Goal: Find specific page/section: Locate a particular part of the current website

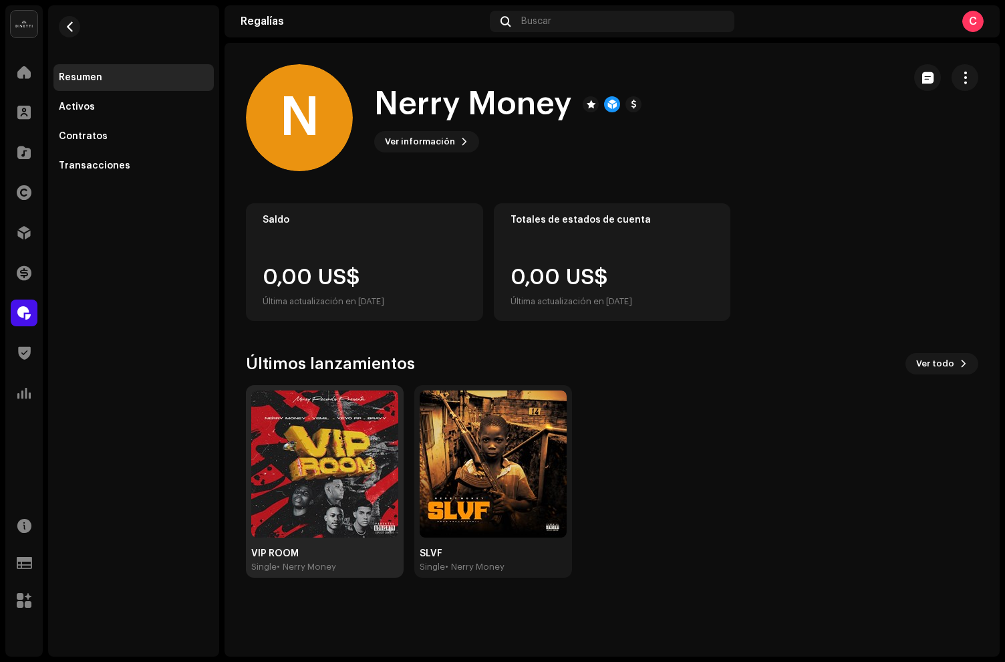
click at [306, 451] on img at bounding box center [324, 463] width 147 height 147
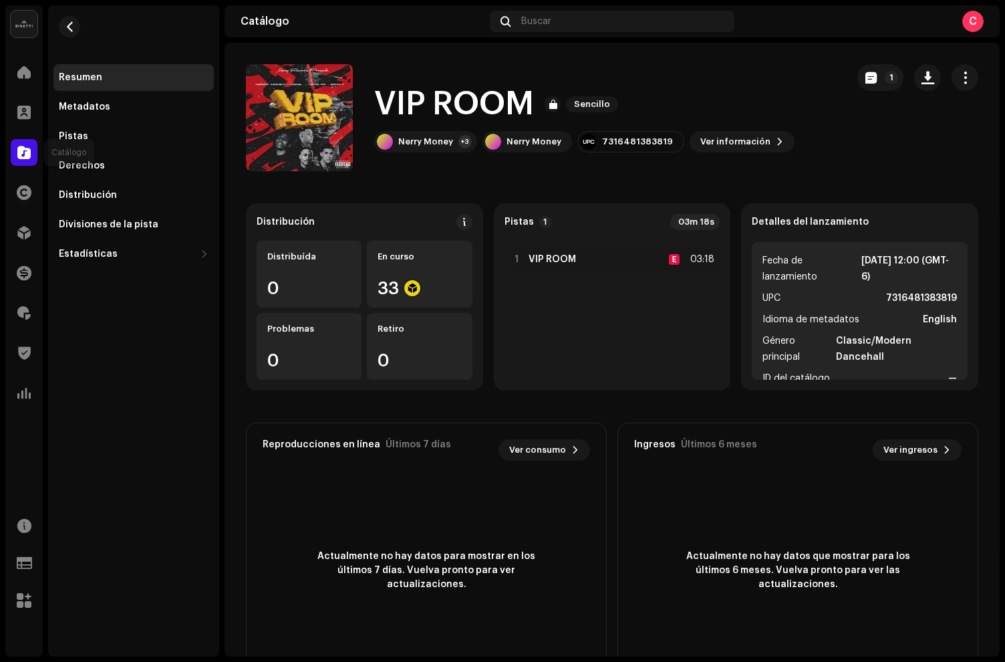
click at [18, 158] on span at bounding box center [23, 152] width 13 height 11
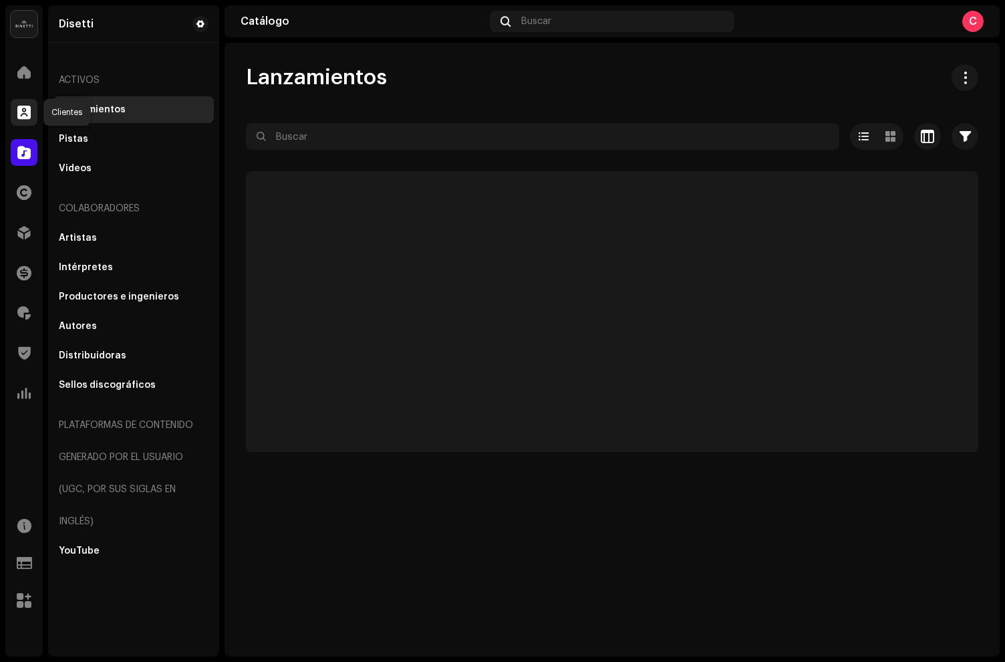
click at [29, 109] on span at bounding box center [23, 112] width 13 height 11
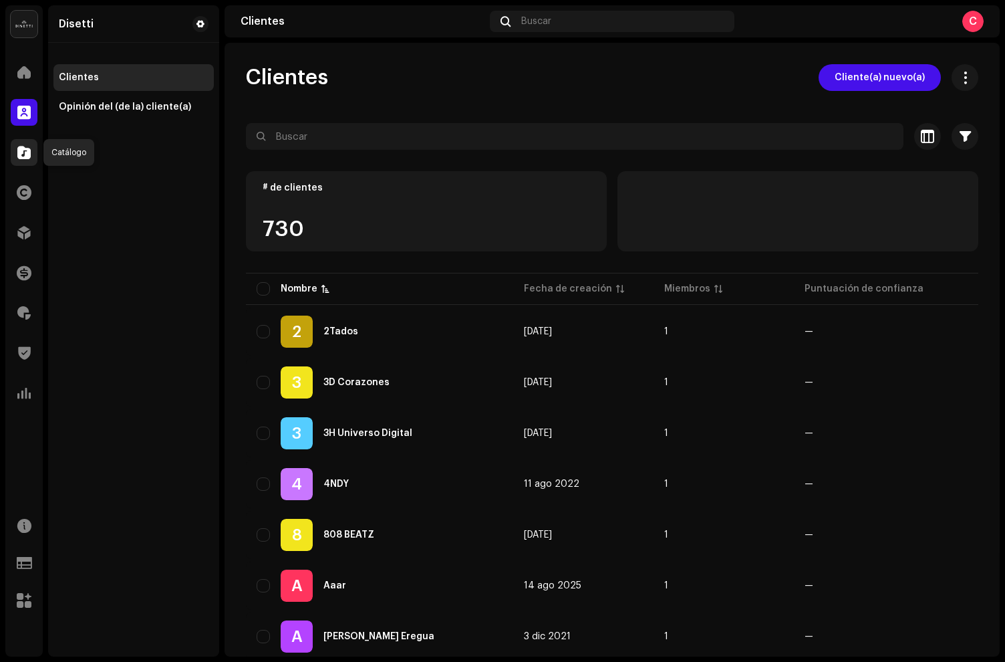
click at [21, 140] on div at bounding box center [24, 152] width 27 height 27
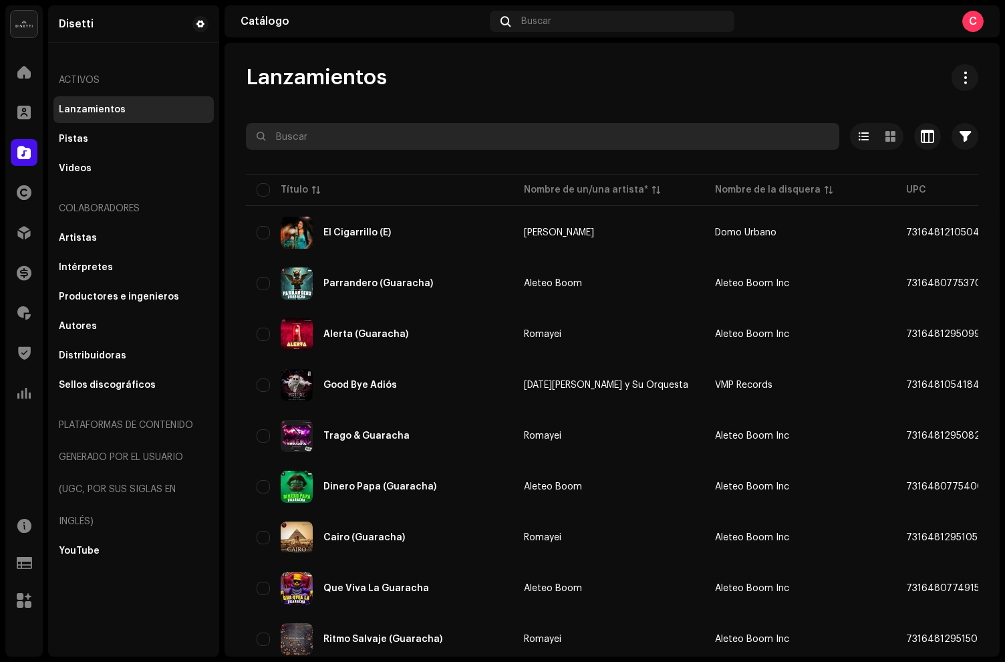
click at [323, 142] on input "text" at bounding box center [543, 136] width 594 height 27
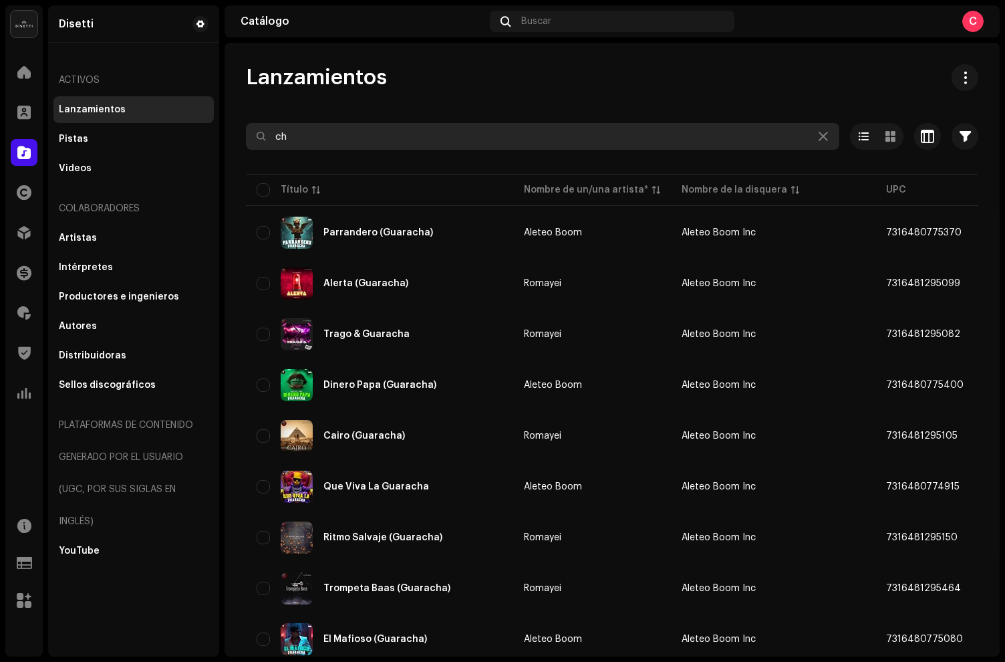
click at [321, 138] on input "ch" at bounding box center [543, 136] width 594 height 27
type input "cachondea"
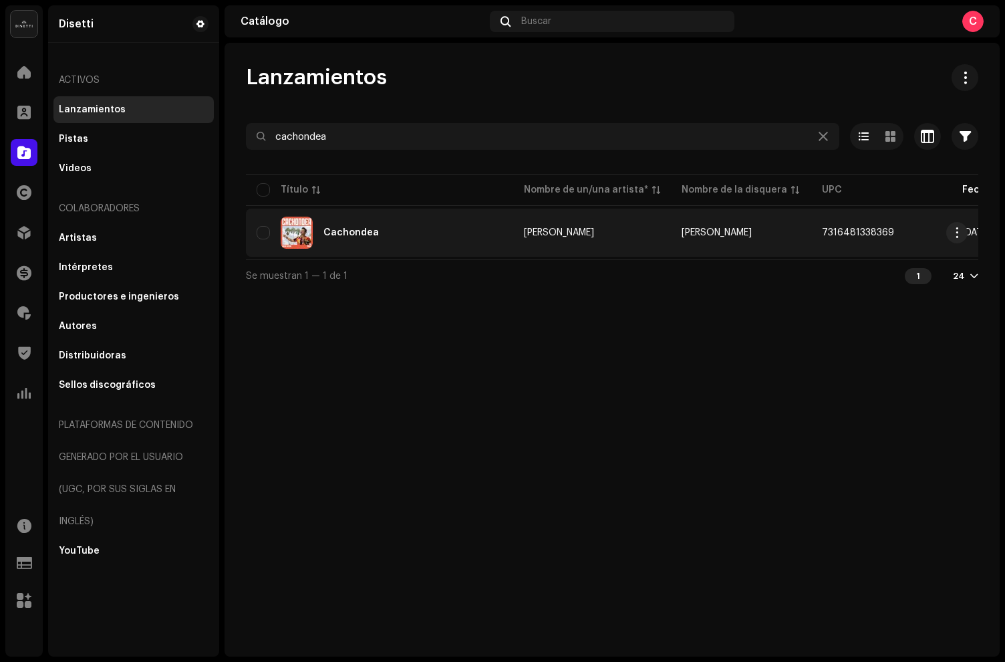
click at [422, 239] on div "Cachondea" at bounding box center [380, 233] width 246 height 32
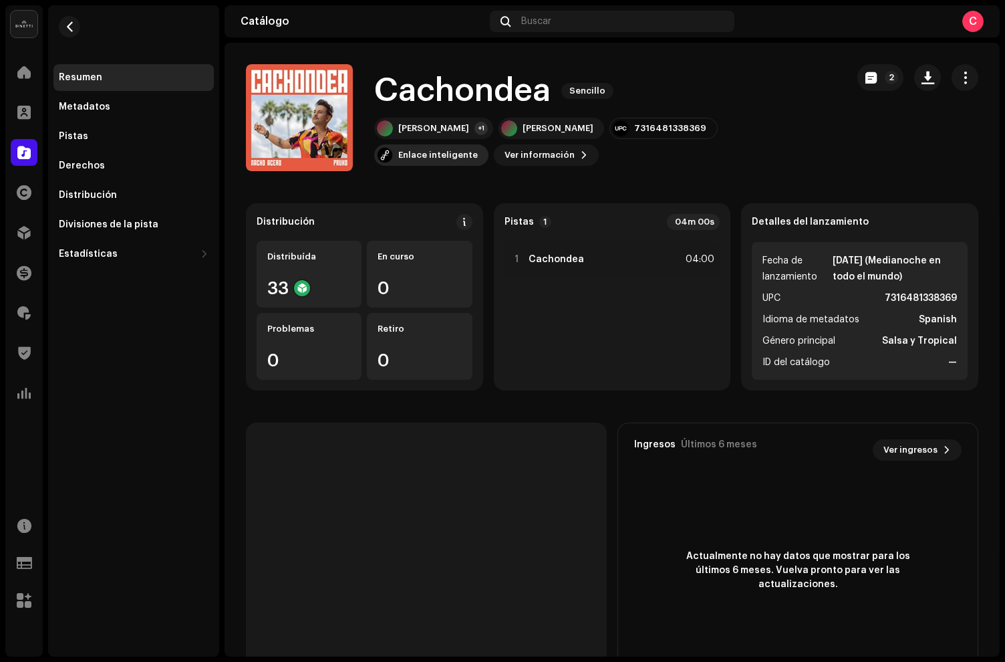
click at [478, 150] on div "Enlace inteligente" at bounding box center [438, 155] width 80 height 11
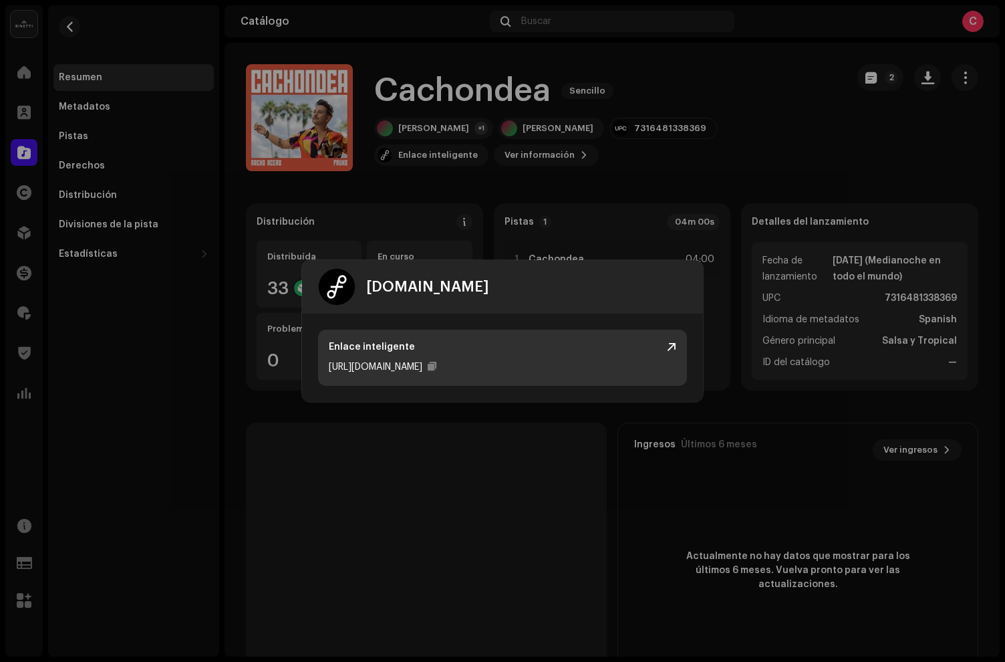
click at [673, 340] on div "Enlace inteligente [URL][DOMAIN_NAME]" at bounding box center [502, 358] width 369 height 56
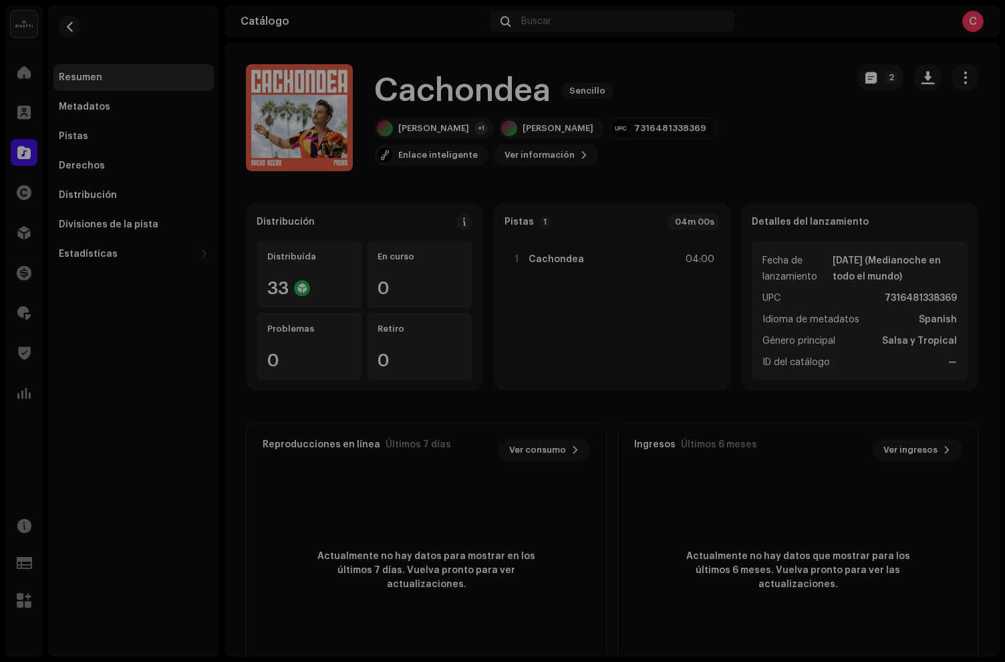
click at [537, 70] on div "[DOMAIN_NAME] Enlace inteligente [URL][DOMAIN_NAME]" at bounding box center [502, 331] width 1005 height 662
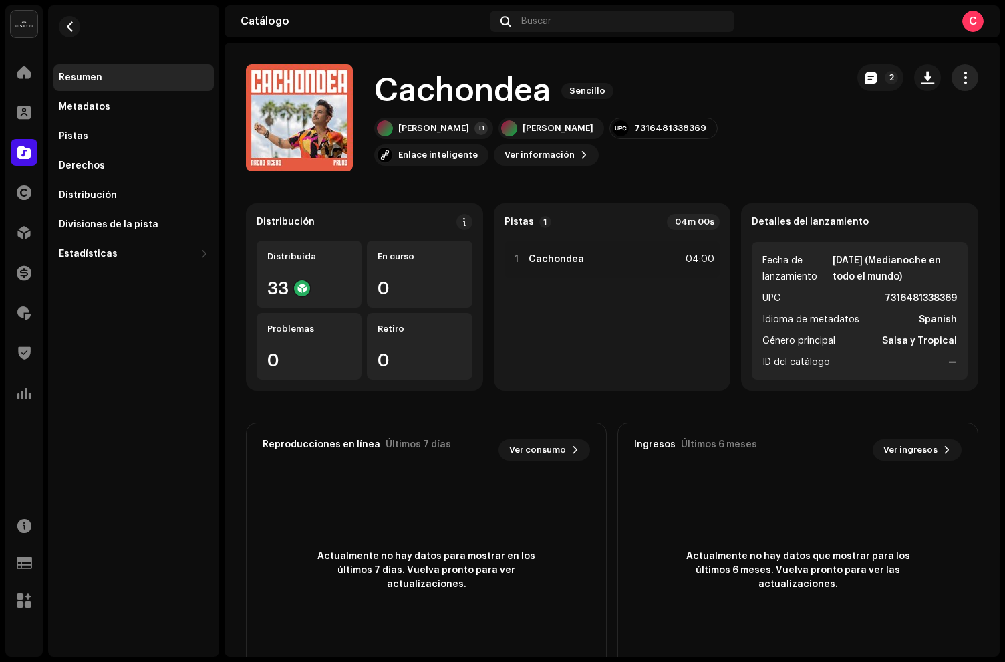
click at [953, 85] on button "button" at bounding box center [965, 77] width 27 height 27
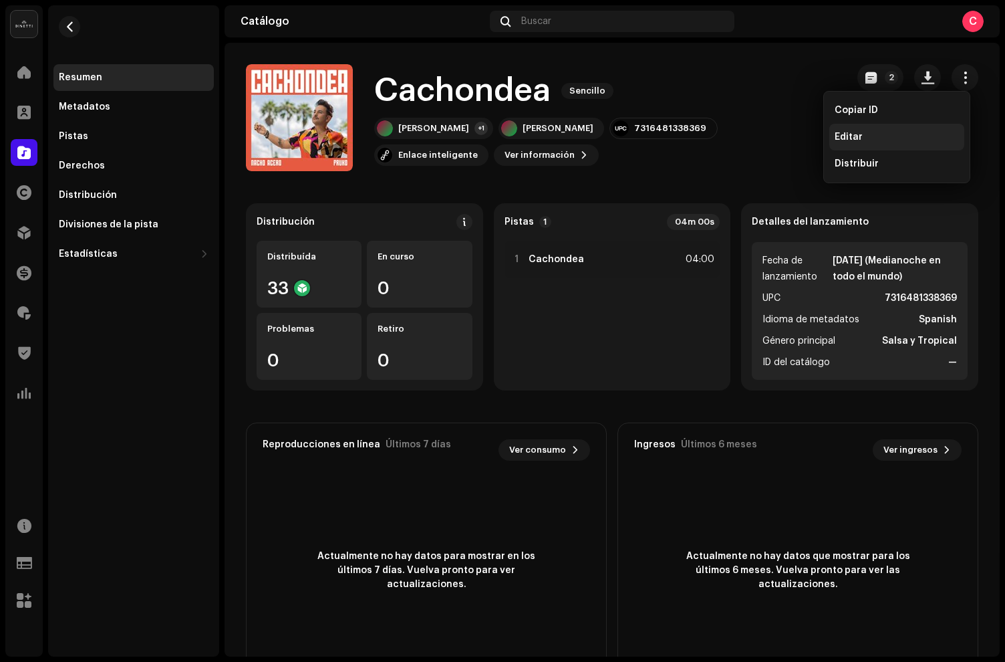
click at [858, 132] on span "Editar" at bounding box center [849, 137] width 28 height 11
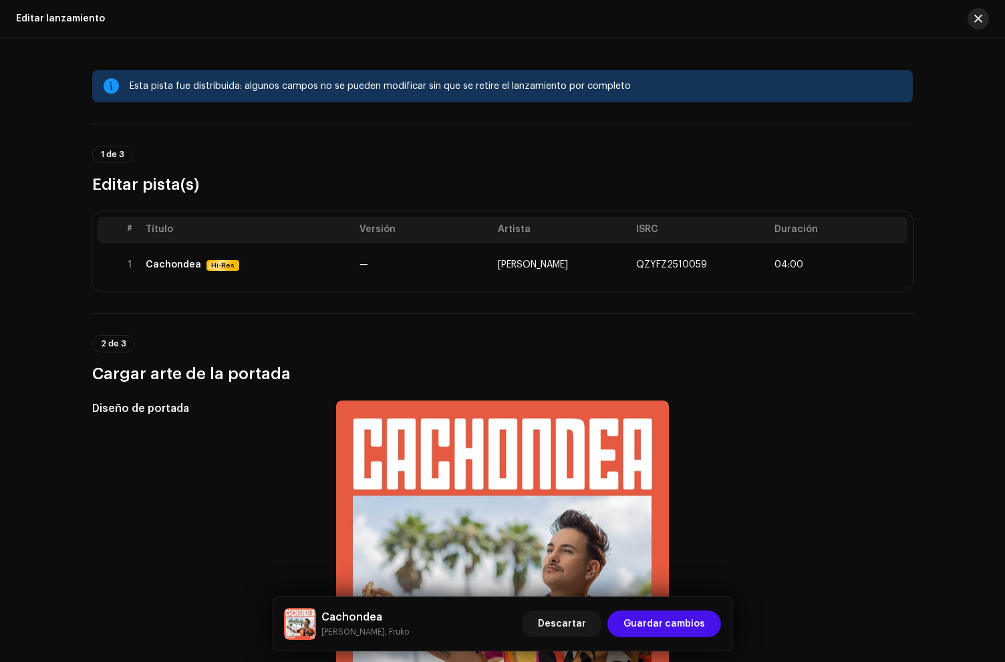
click at [980, 19] on span "button" at bounding box center [979, 18] width 8 height 11
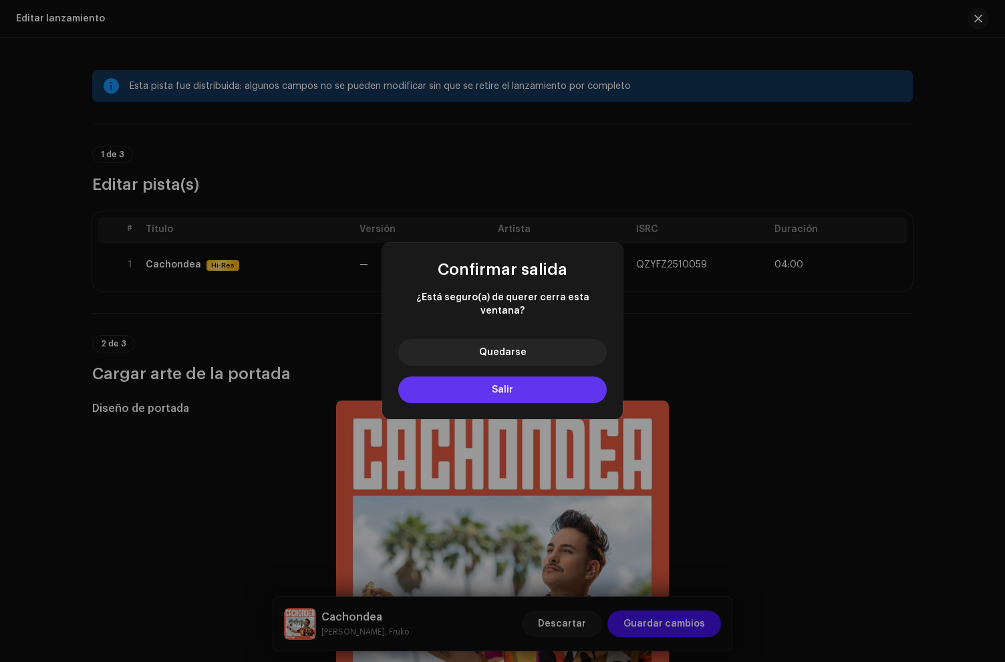
click at [540, 388] on button "Salir" at bounding box center [502, 389] width 209 height 27
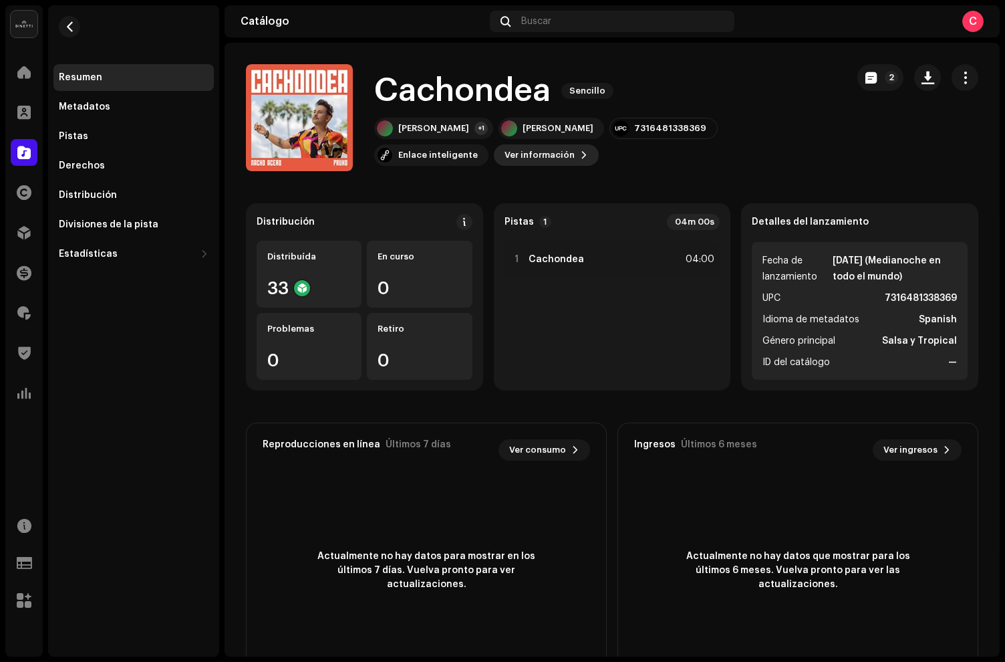
click at [505, 155] on span "Ver información" at bounding box center [540, 155] width 70 height 27
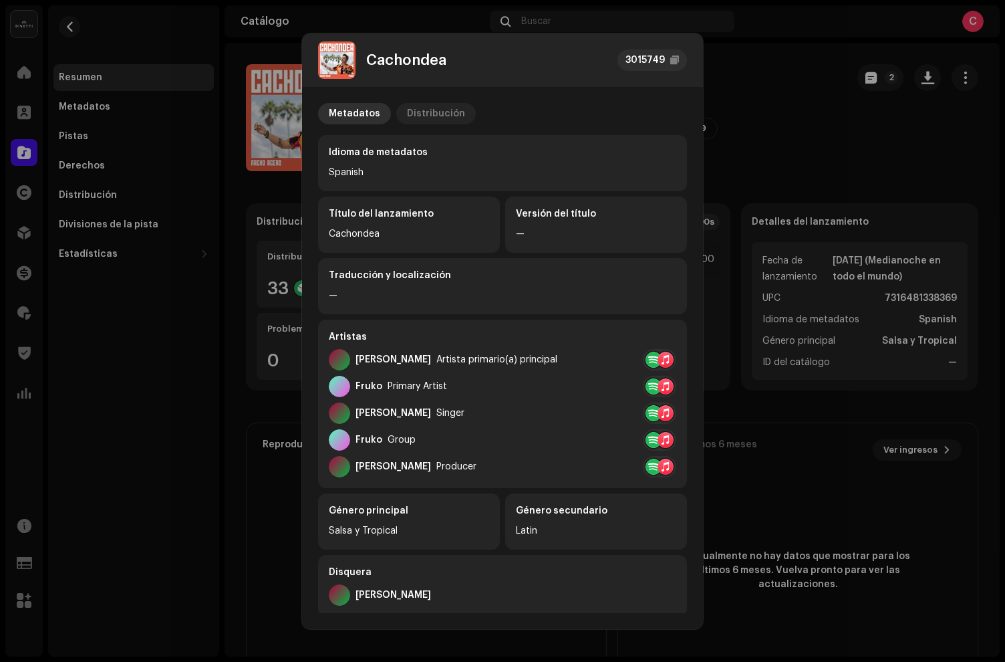
click at [416, 112] on div "Distribución" at bounding box center [436, 113] width 58 height 21
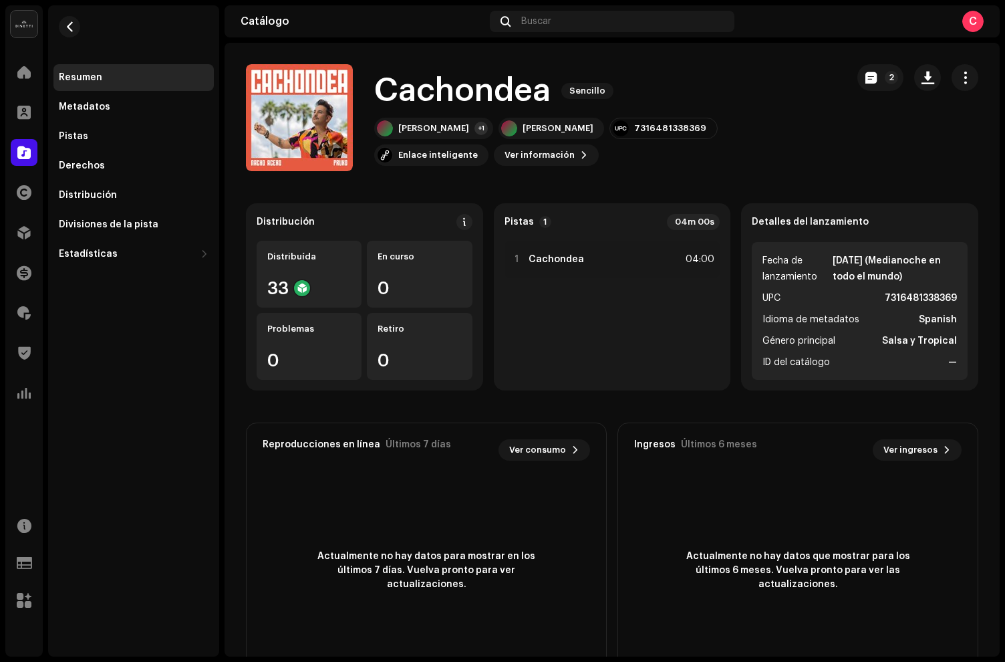
click at [808, 157] on div "Cachondea 3015749 Metadatos Distribución Fecha de lanzamiento [DATE] (Medianoch…" at bounding box center [502, 331] width 1005 height 662
click at [645, 134] on div "7316481338369" at bounding box center [664, 128] width 108 height 21
click at [644, 128] on div "7316481338369" at bounding box center [670, 128] width 72 height 11
click at [644, 127] on div "7316481338369" at bounding box center [670, 128] width 72 height 11
copy div "7316481338369"
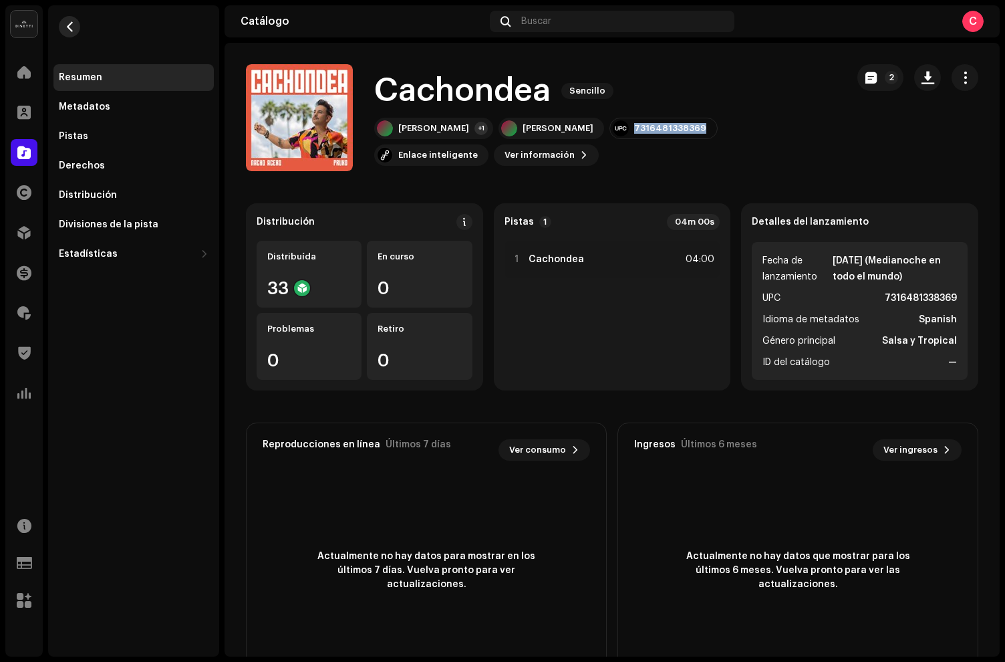
click at [65, 25] on span "button" at bounding box center [70, 26] width 10 height 11
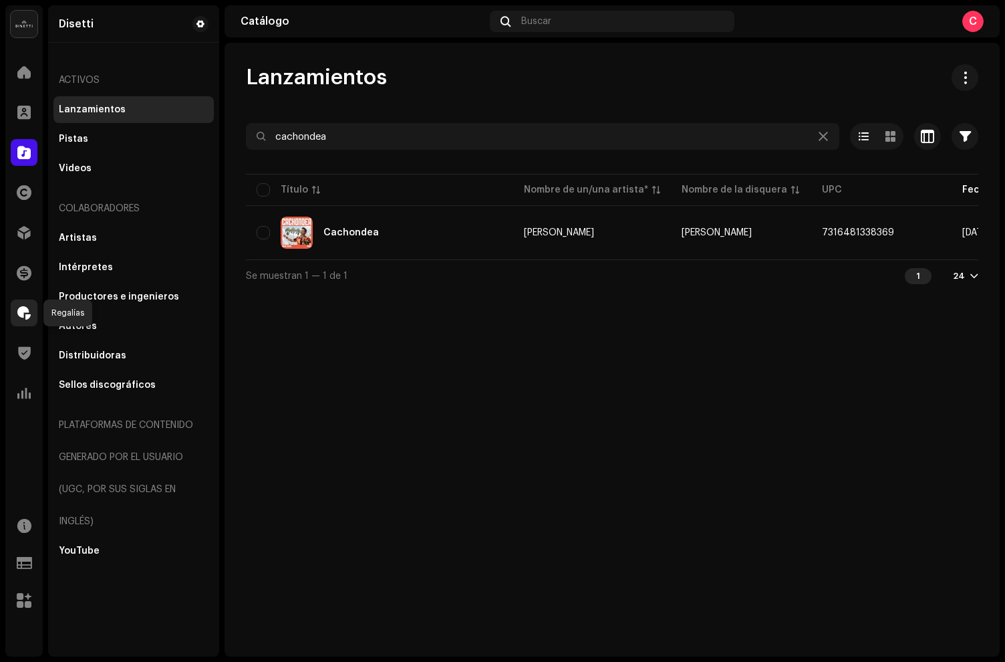
click at [19, 311] on span at bounding box center [23, 313] width 13 height 11
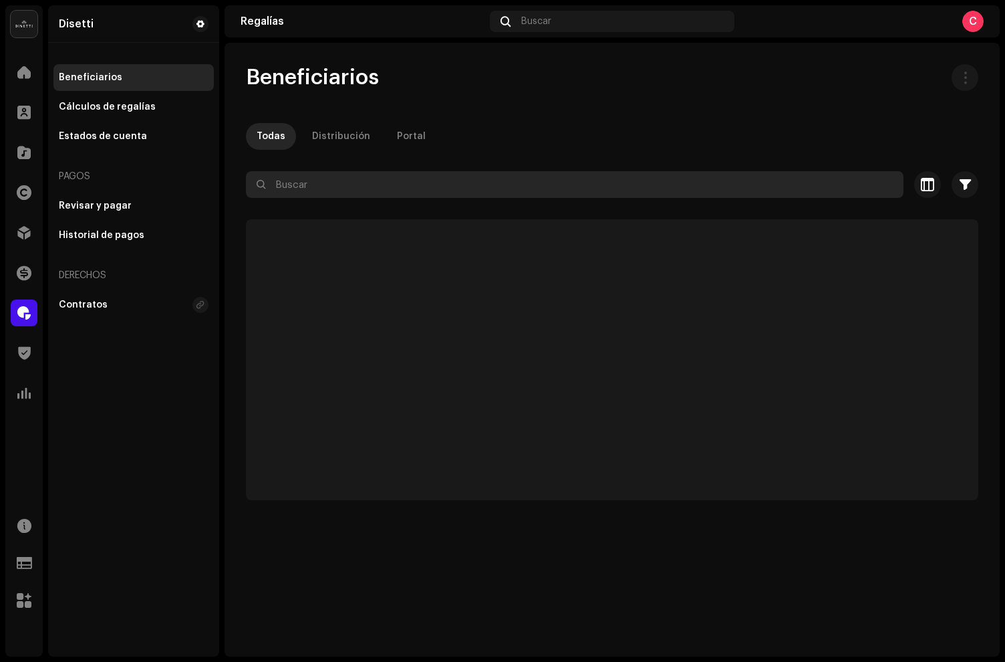
click at [328, 194] on input "text" at bounding box center [575, 184] width 658 height 27
paste input "[PERSON_NAME]"
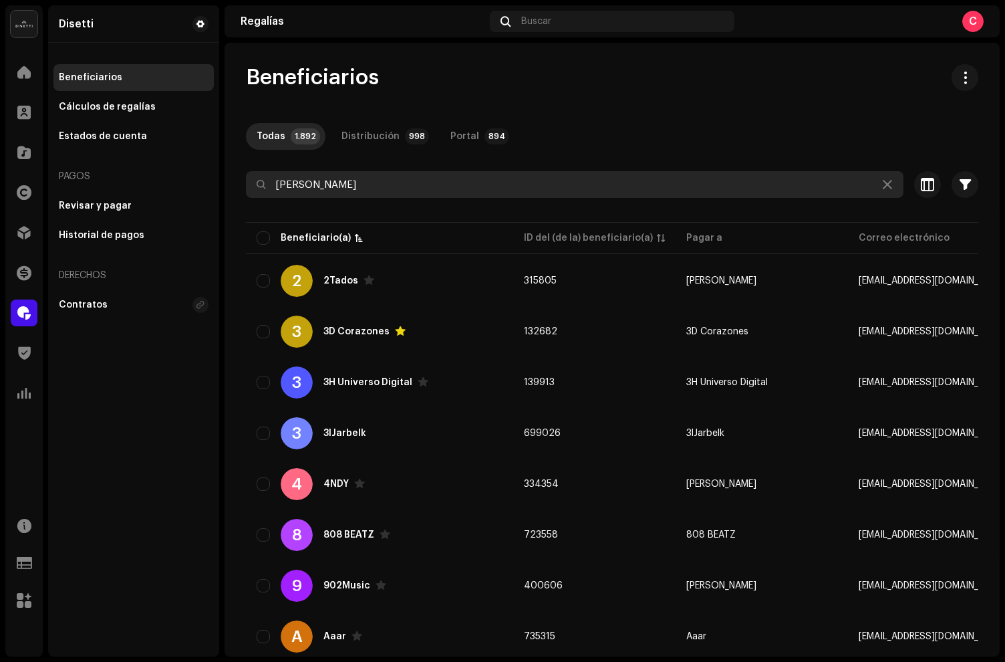
type input "[PERSON_NAME]"
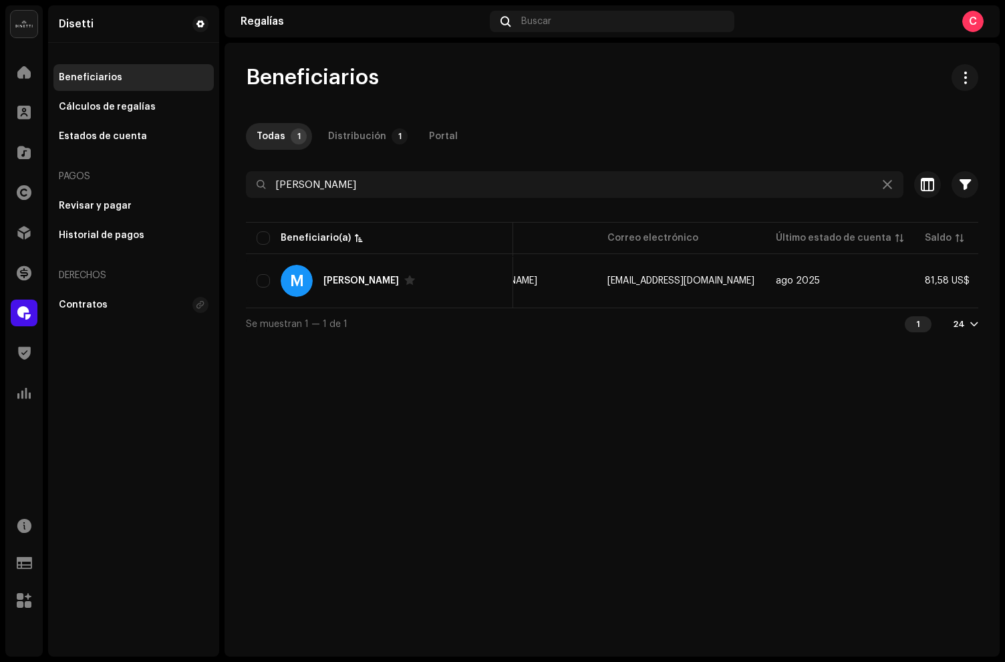
scroll to position [0, 451]
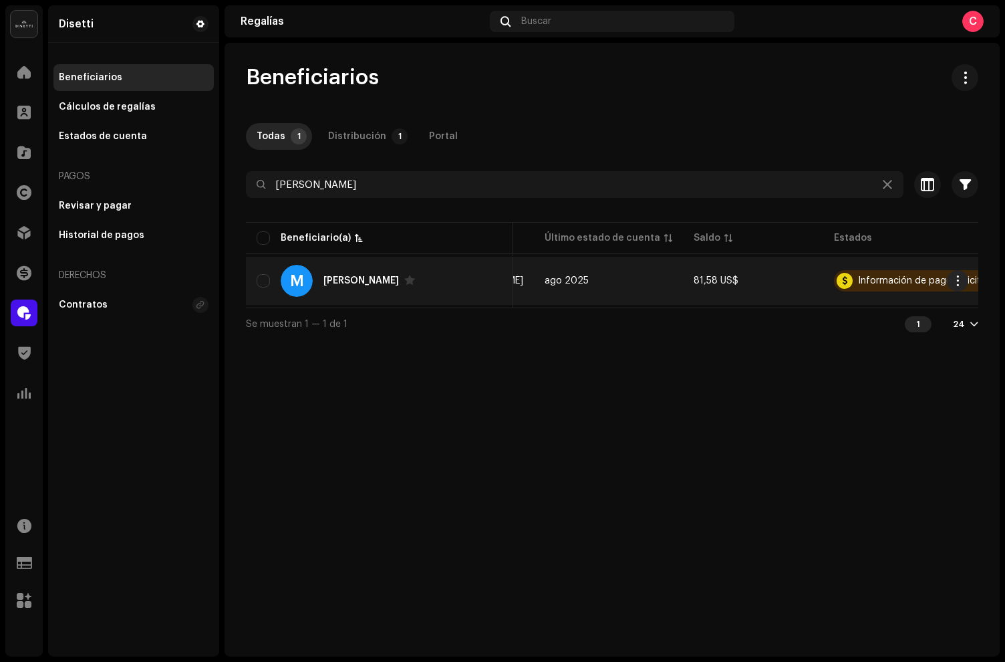
click at [448, 284] on div "M [PERSON_NAME]" at bounding box center [380, 281] width 246 height 32
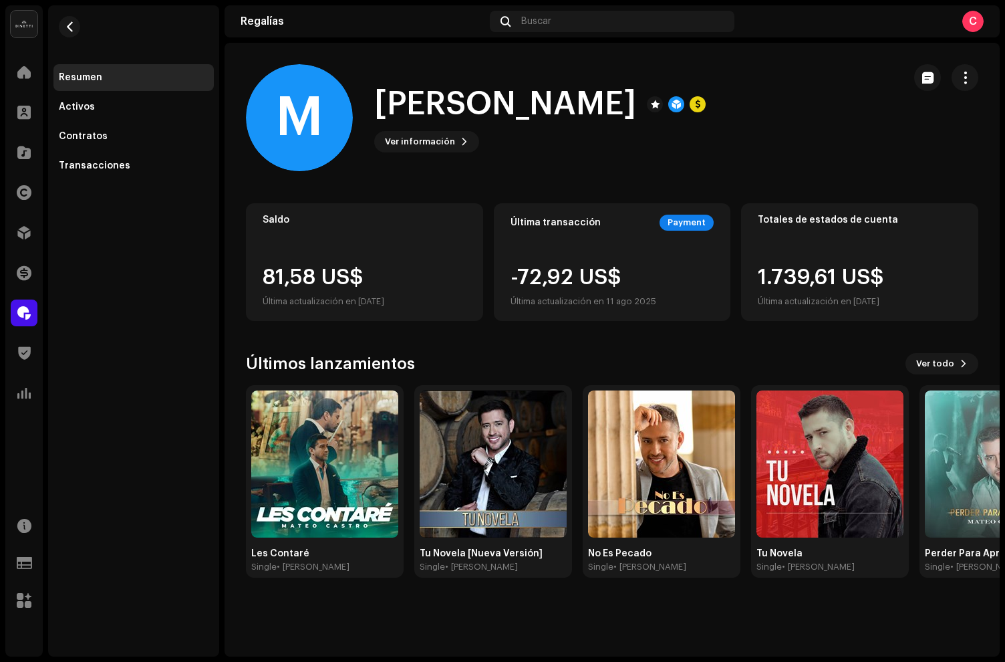
click at [23, 316] on span at bounding box center [23, 313] width 13 height 11
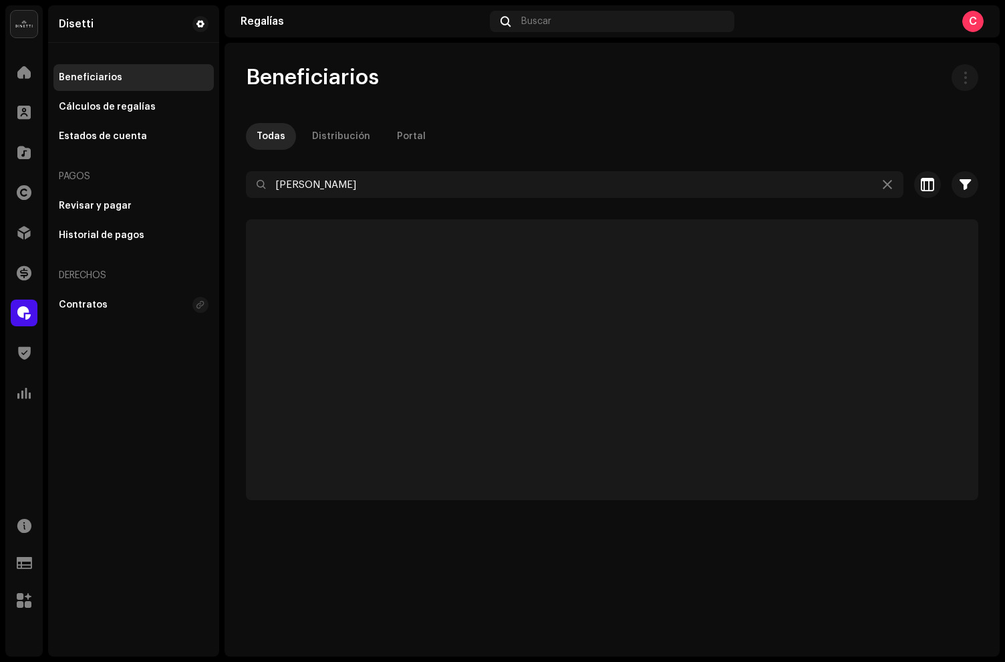
click at [23, 314] on span at bounding box center [23, 313] width 13 height 11
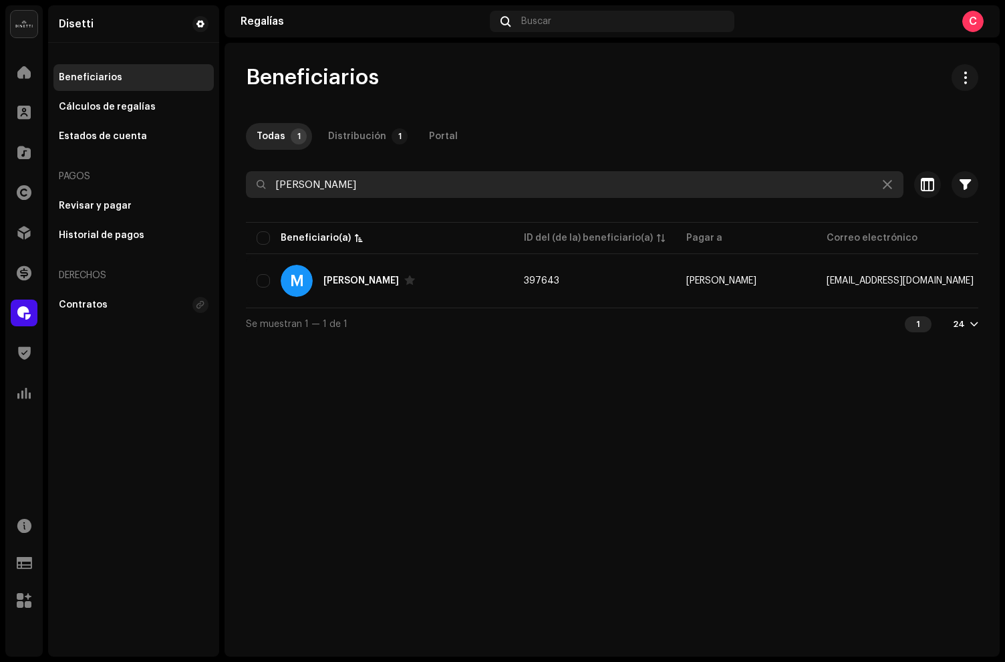
drag, startPoint x: 384, startPoint y: 187, endPoint x: 412, endPoint y: 182, distance: 29.1
click at [385, 187] on input "[PERSON_NAME]" at bounding box center [575, 184] width 658 height 27
drag, startPoint x: 412, startPoint y: 182, endPoint x: 160, endPoint y: 160, distance: 253.7
click at [160, 160] on div "Disetti Inicio Clientes Catálogo Derechos Distribución Financiar Regalías Trust…" at bounding box center [502, 331] width 1005 height 662
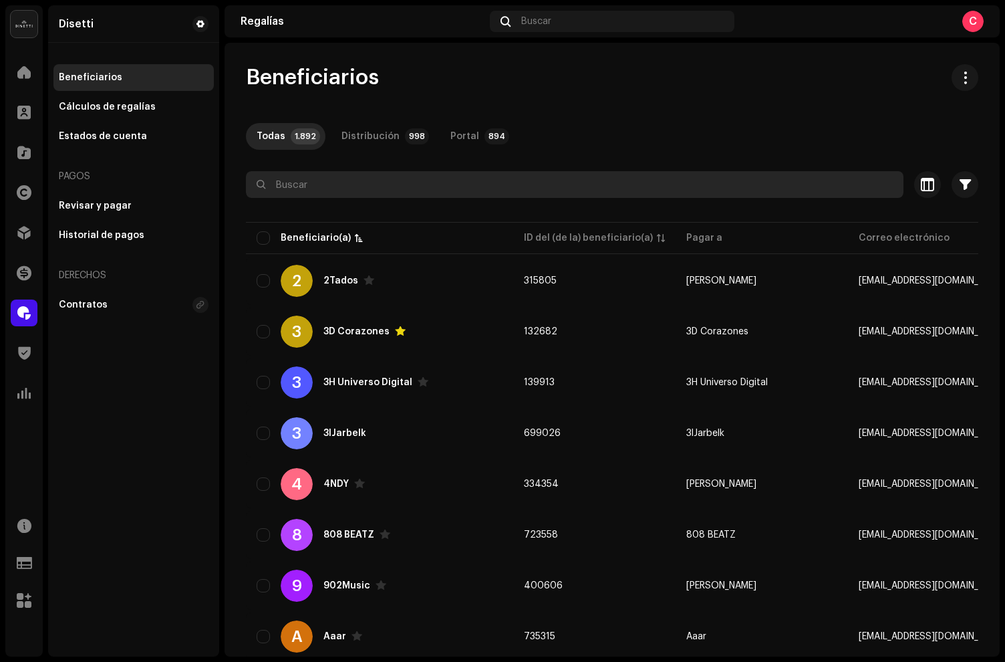
click at [328, 192] on input "text" at bounding box center [575, 184] width 658 height 27
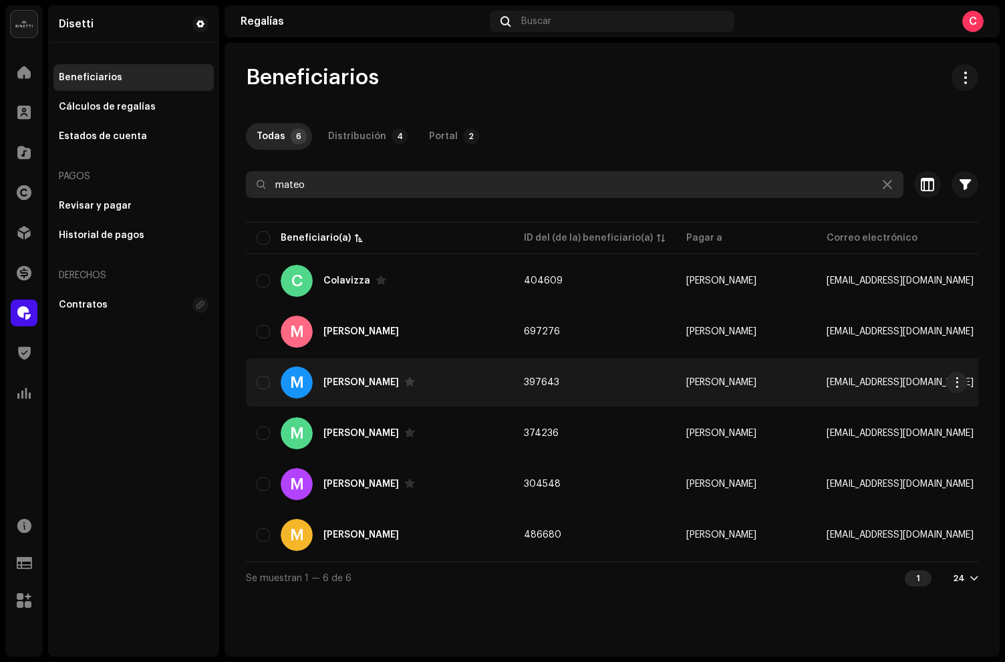
type input "mateo"
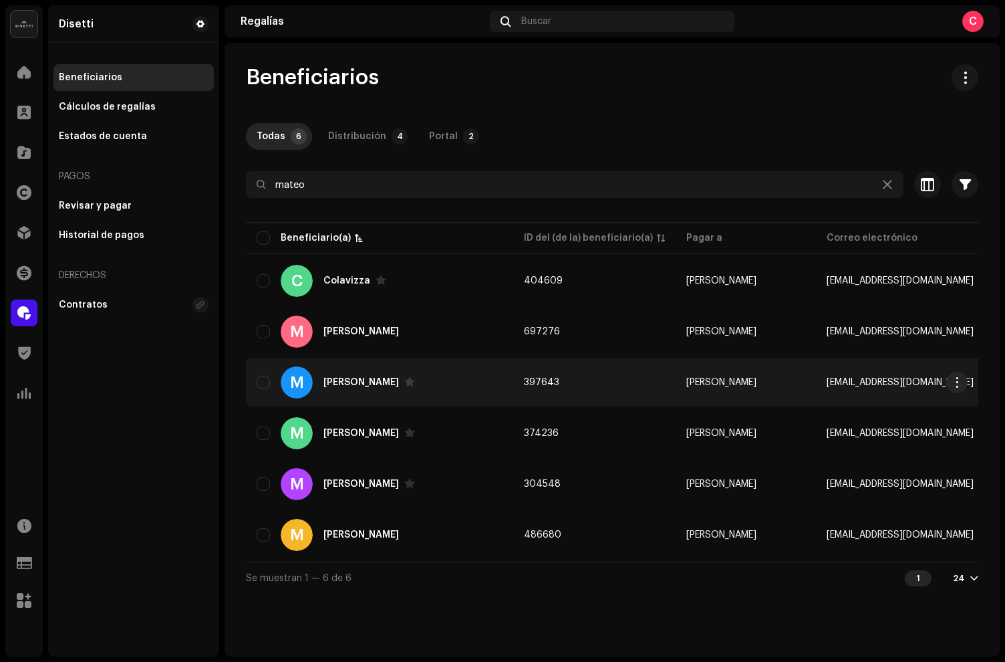
click at [352, 373] on div "M [PERSON_NAME]" at bounding box center [380, 382] width 246 height 32
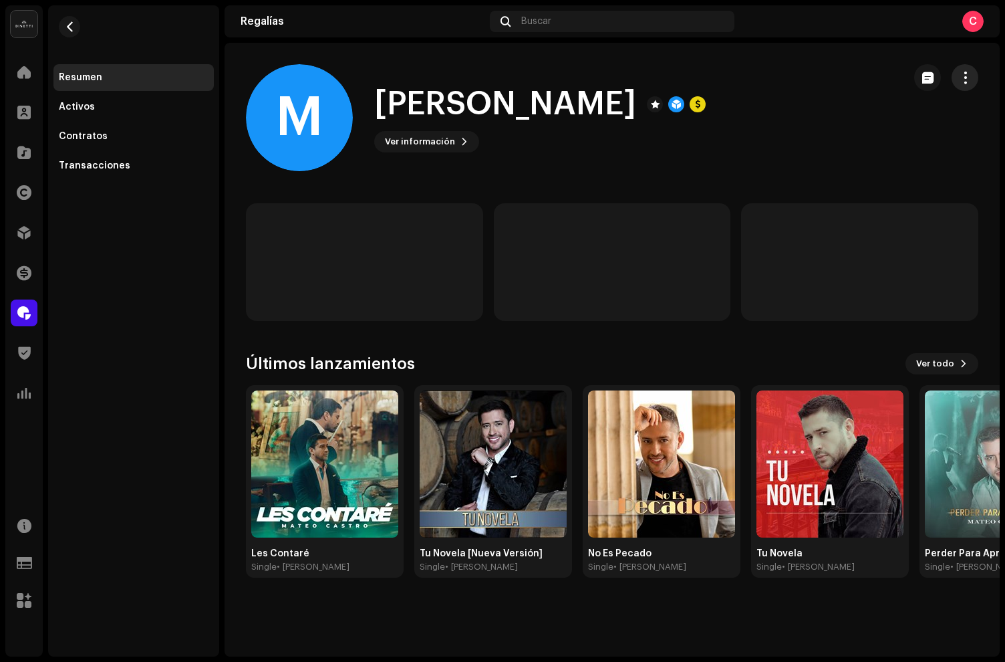
click at [977, 72] on button "button" at bounding box center [965, 77] width 27 height 27
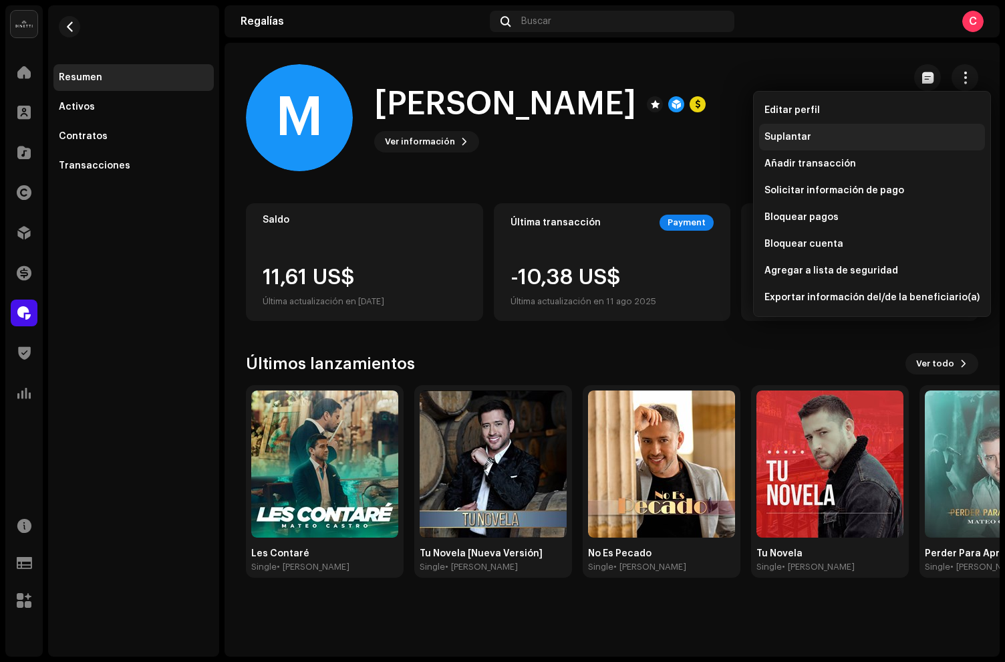
click at [785, 133] on span "Suplantar" at bounding box center [788, 137] width 47 height 11
